Goal: Use online tool/utility: Use online tool/utility

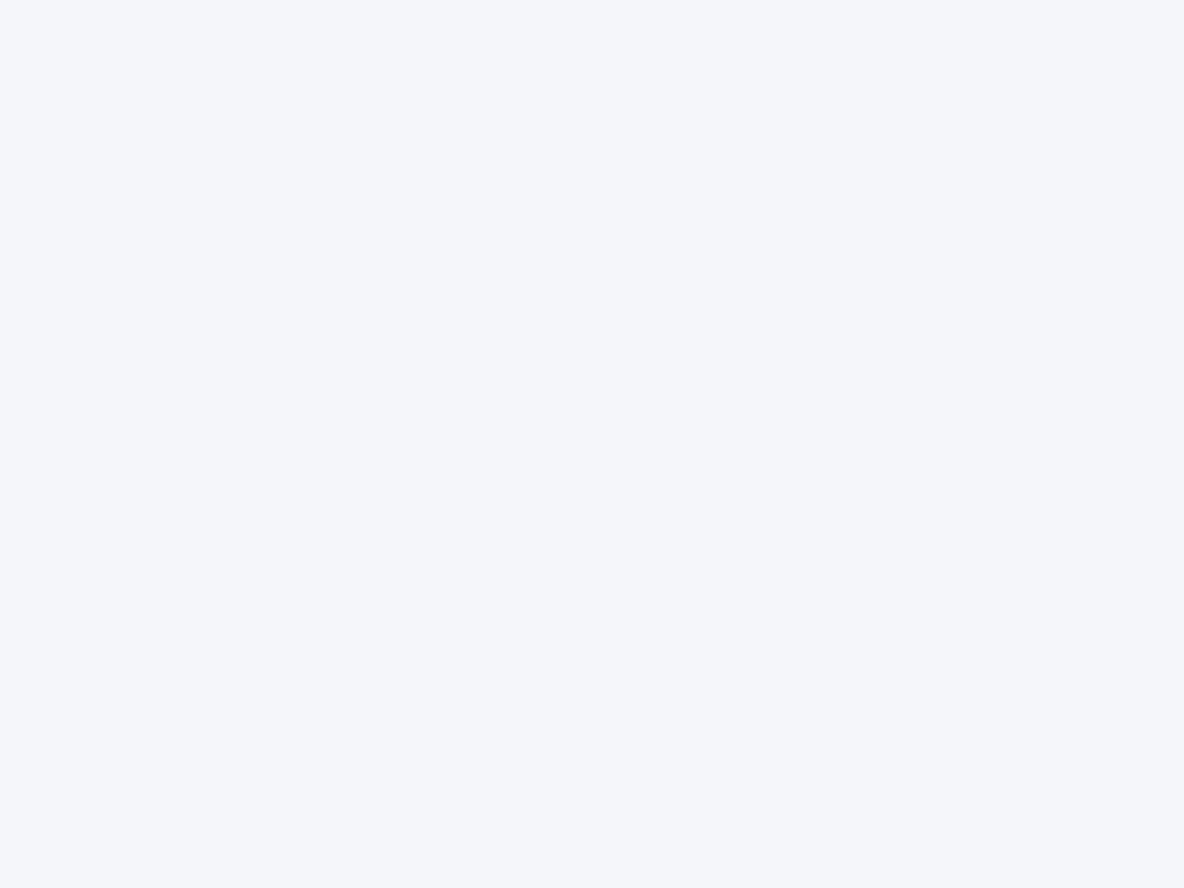
click at [592, 444] on div at bounding box center [592, 444] width 1184 height 888
